Goal: Find specific page/section: Find specific page/section

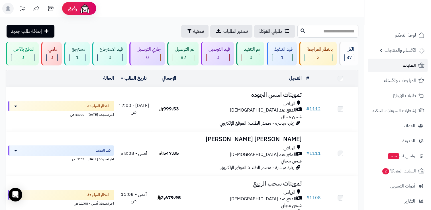
click at [409, 66] on span "الطلبات" at bounding box center [409, 66] width 13 height 8
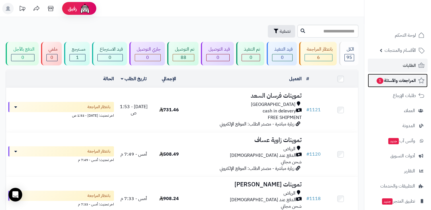
click at [401, 81] on span "المراجعات والأسئلة 1" at bounding box center [396, 81] width 40 height 8
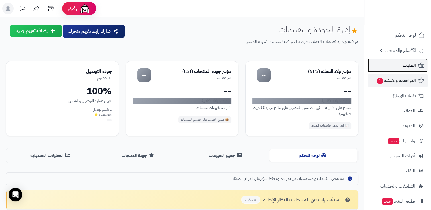
click at [406, 66] on span "الطلبات" at bounding box center [409, 66] width 13 height 8
